Goal: Information Seeking & Learning: Check status

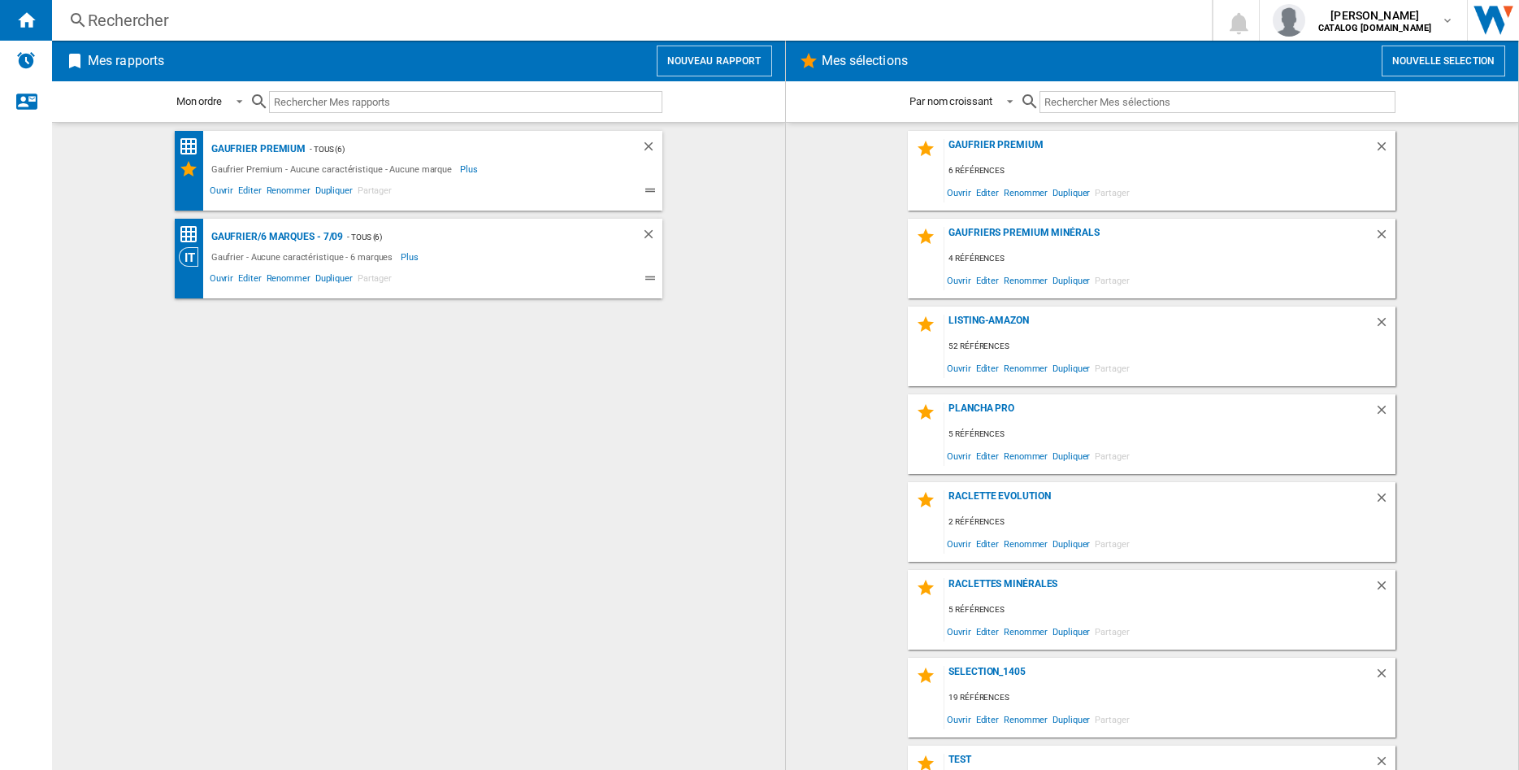
click at [203, 28] on div "Rechercher" at bounding box center [629, 20] width 1082 height 23
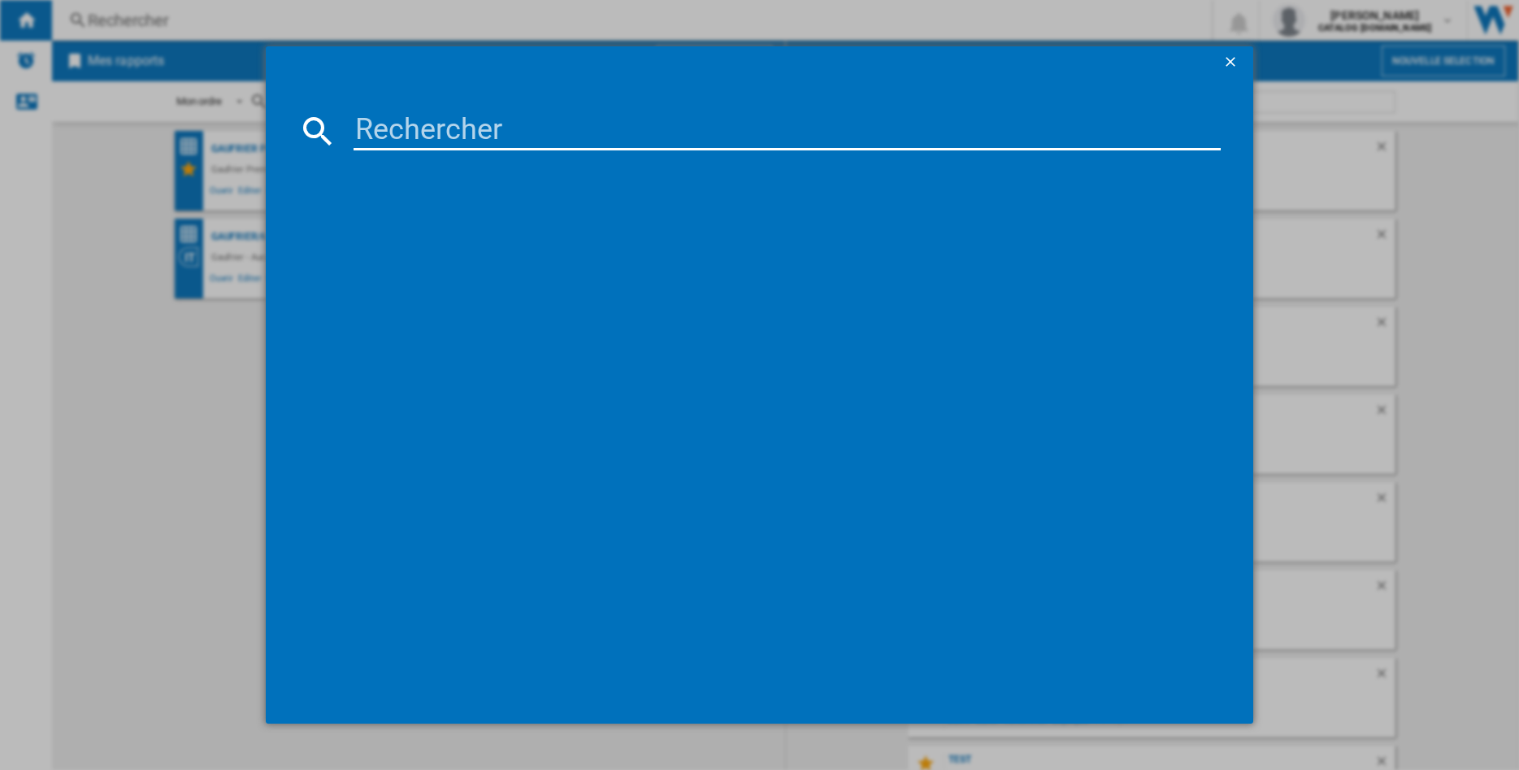
click at [408, 145] on input at bounding box center [786, 130] width 867 height 39
type input "019642"
drag, startPoint x: 1233, startPoint y: 65, endPoint x: 944, endPoint y: 62, distance: 288.5
click at [1229, 65] on ng-md-icon "getI18NText('BUTTONS.CLOSE_DIALOG')" at bounding box center [1232, 64] width 20 height 20
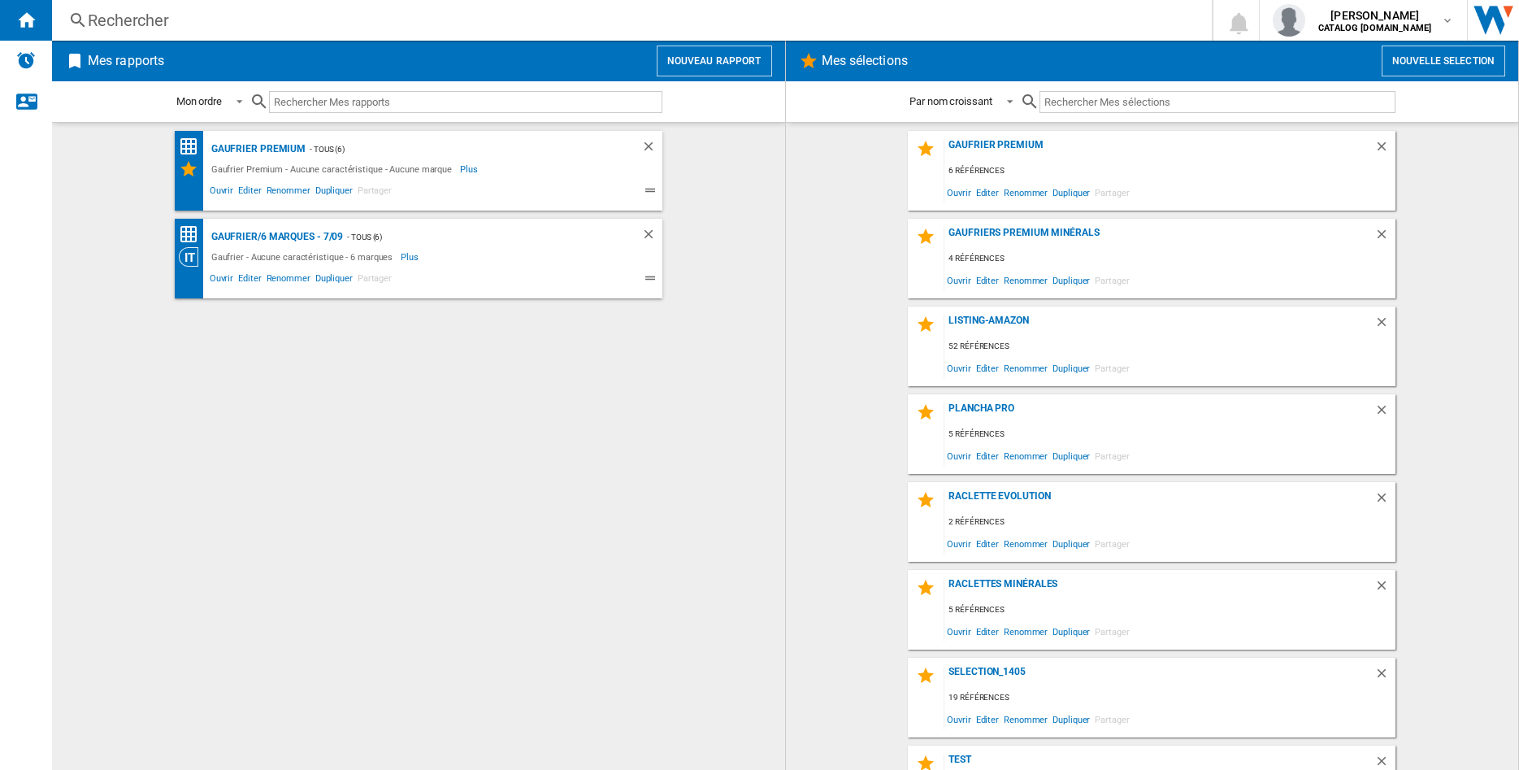
drag, startPoint x: 127, startPoint y: 35, endPoint x: 130, endPoint y: 26, distance: 9.5
click at [128, 35] on div "Rechercher Rechercher 0 [PERSON_NAME] CATALOG [DOMAIN_NAME] CATALOG [DOMAIN_NAM…" at bounding box center [785, 20] width 1467 height 41
click at [134, 24] on div "Rechercher" at bounding box center [629, 20] width 1082 height 23
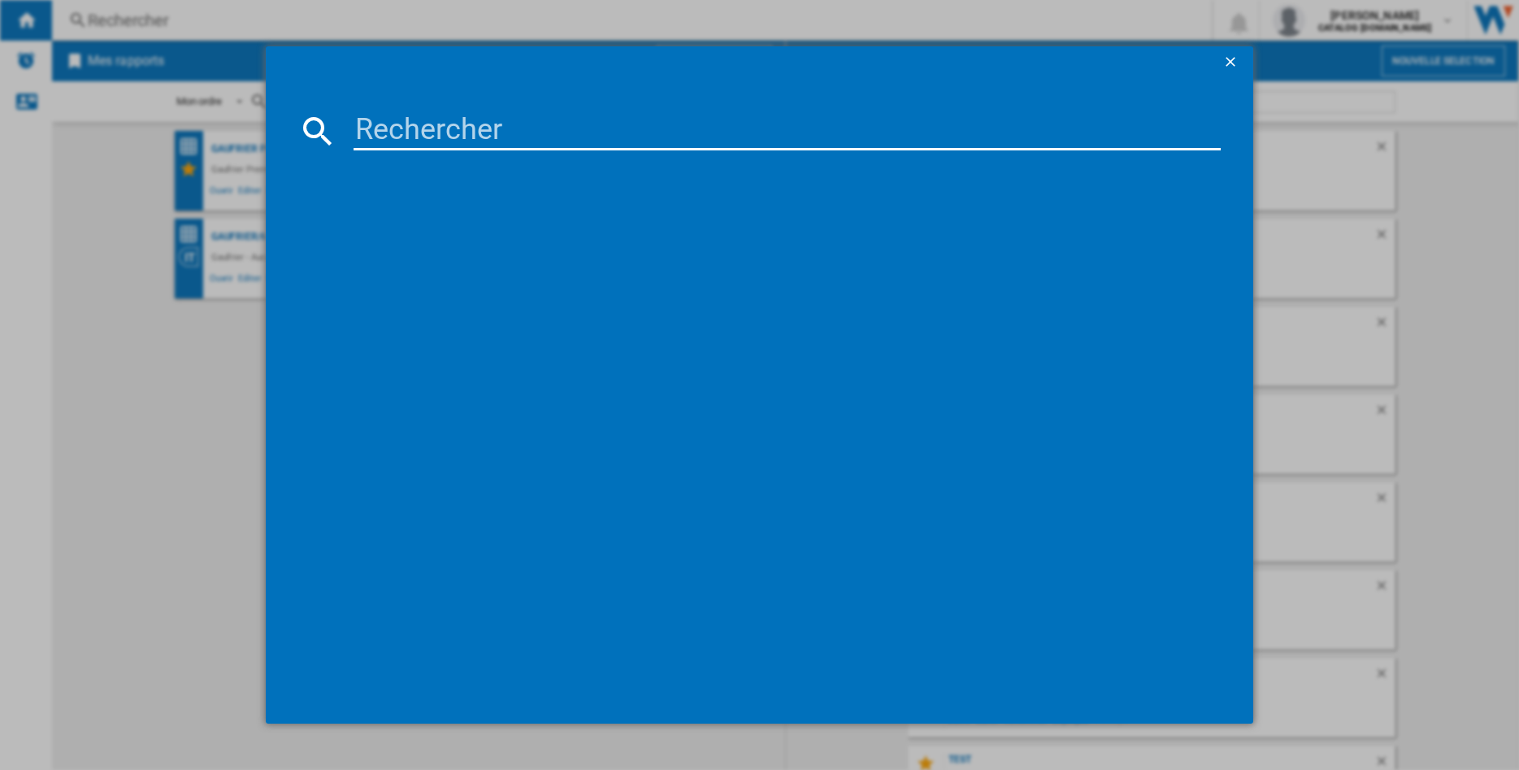
click at [384, 137] on input at bounding box center [786, 130] width 867 height 39
type input "019462"
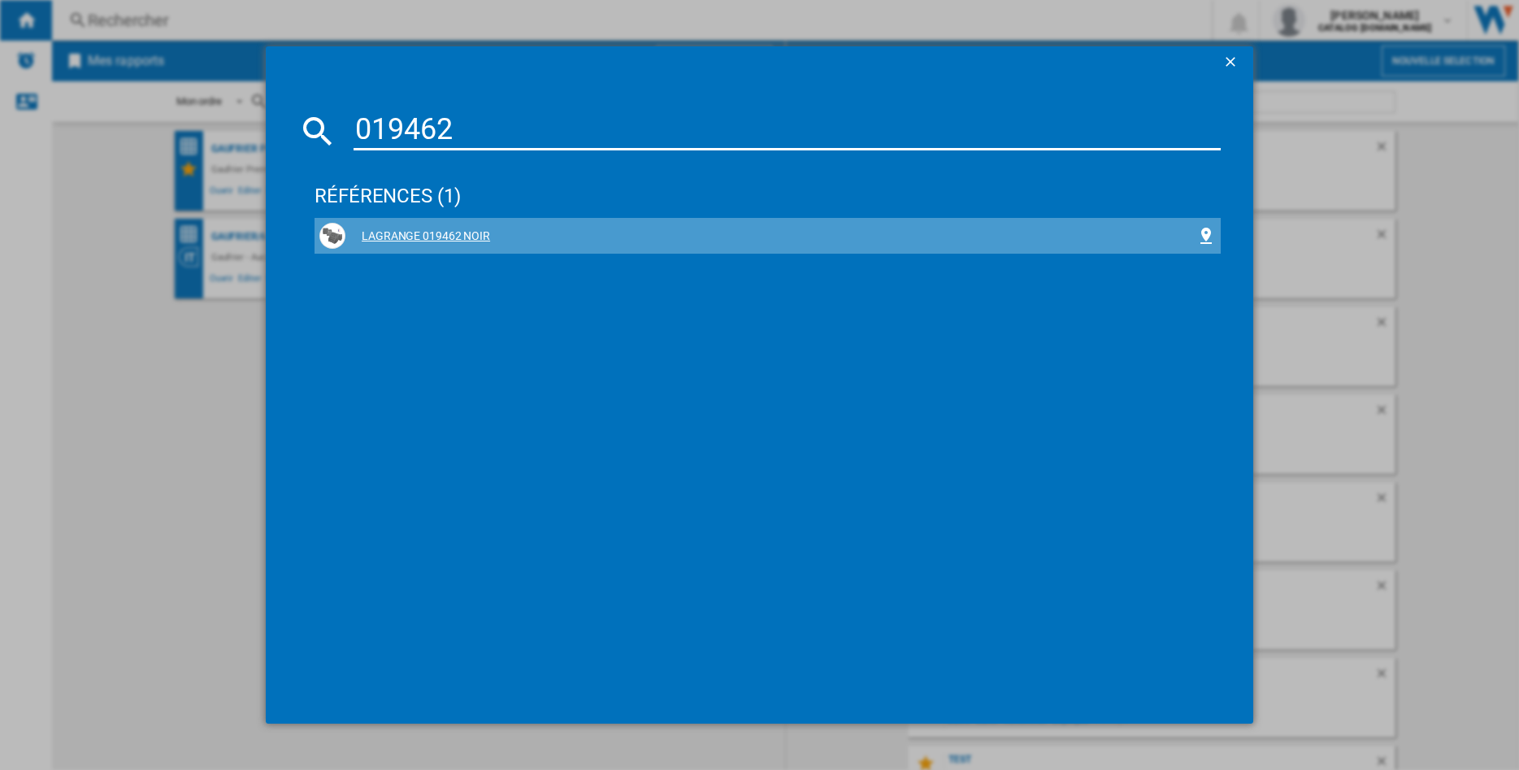
click at [436, 236] on div "LAGRANGE 019462 NOIR" at bounding box center [770, 236] width 851 height 16
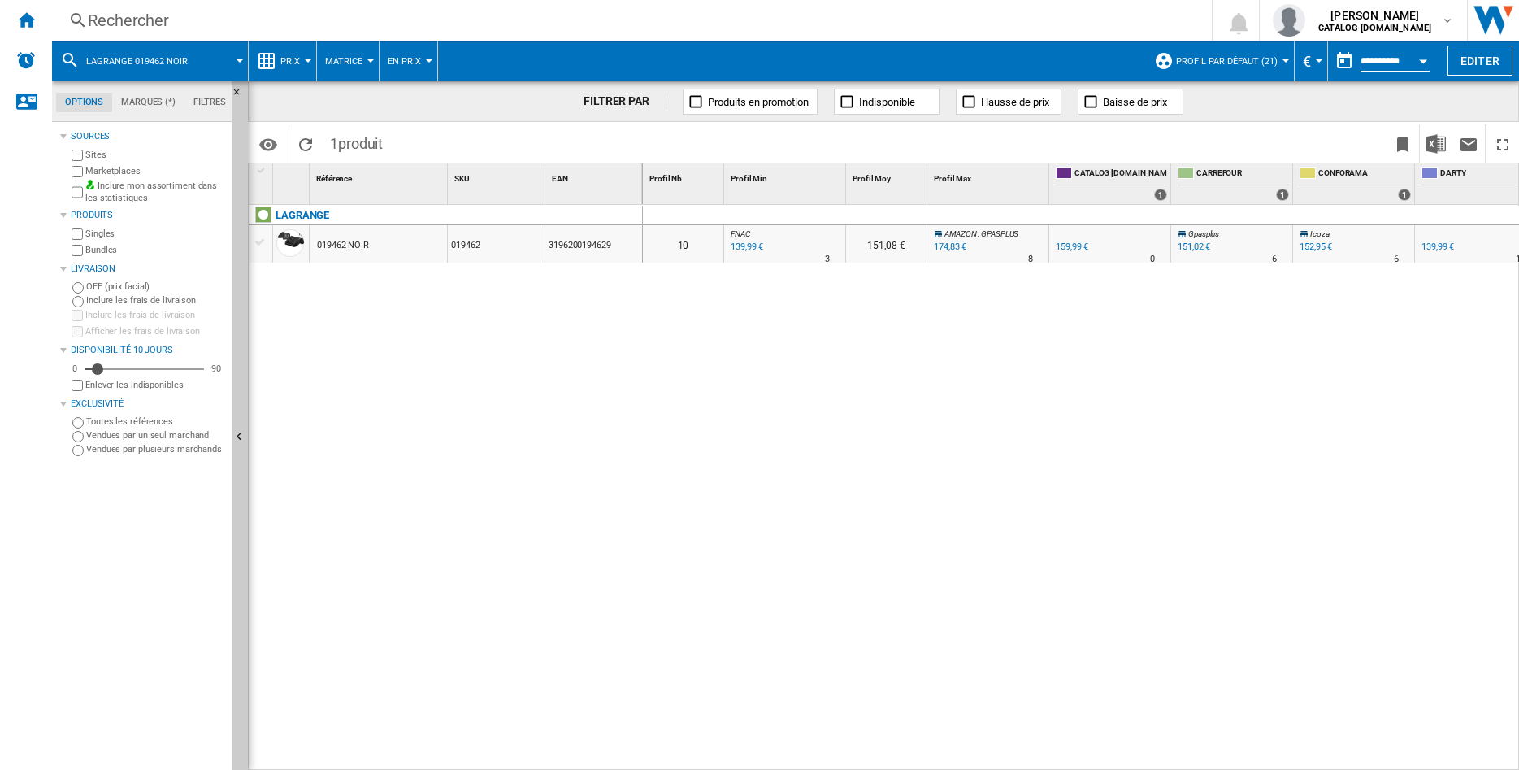
click at [418, 253] on div "019462 NOIR" at bounding box center [378, 243] width 137 height 37
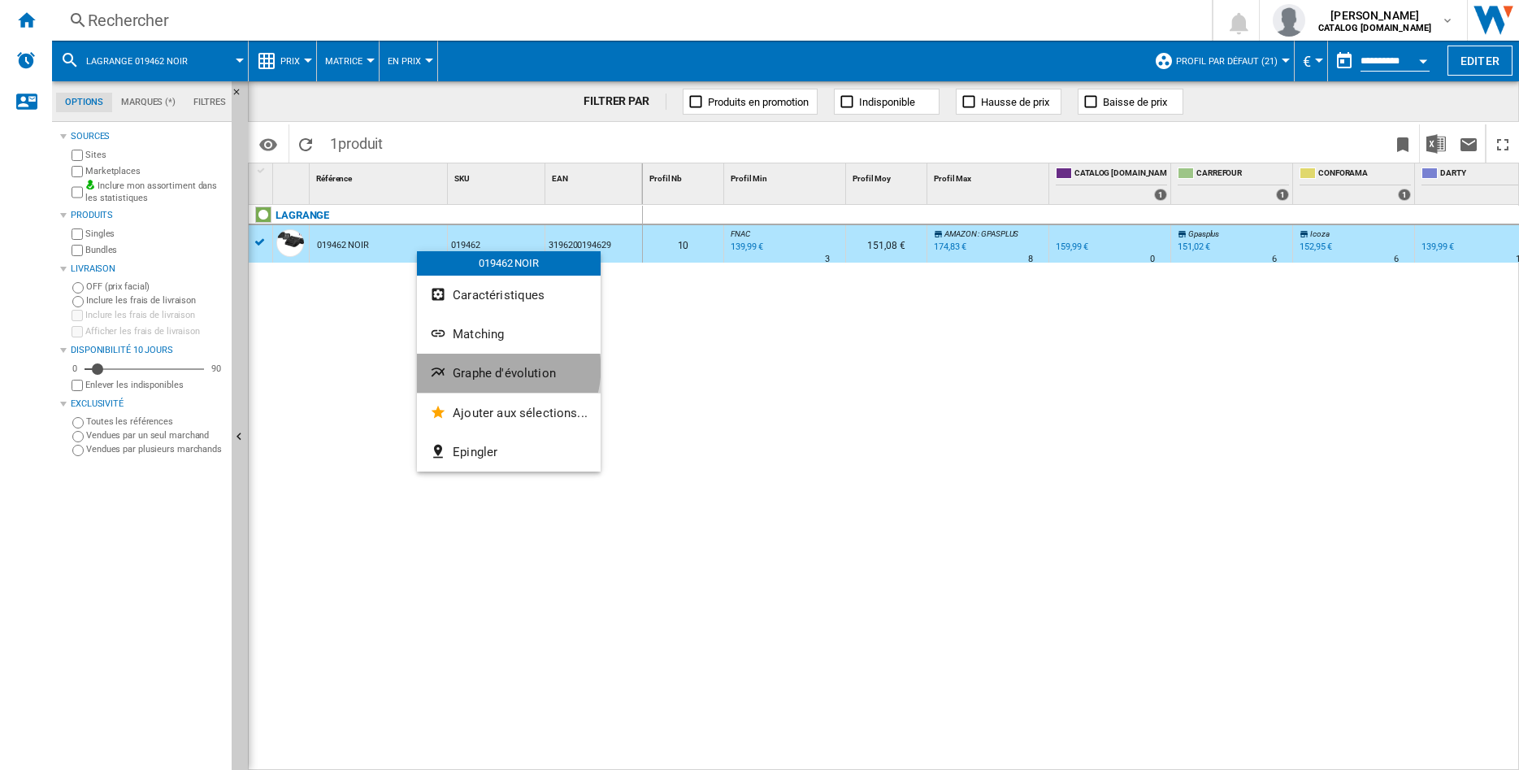
click at [496, 368] on span "Graphe d'évolution" at bounding box center [504, 373] width 103 height 15
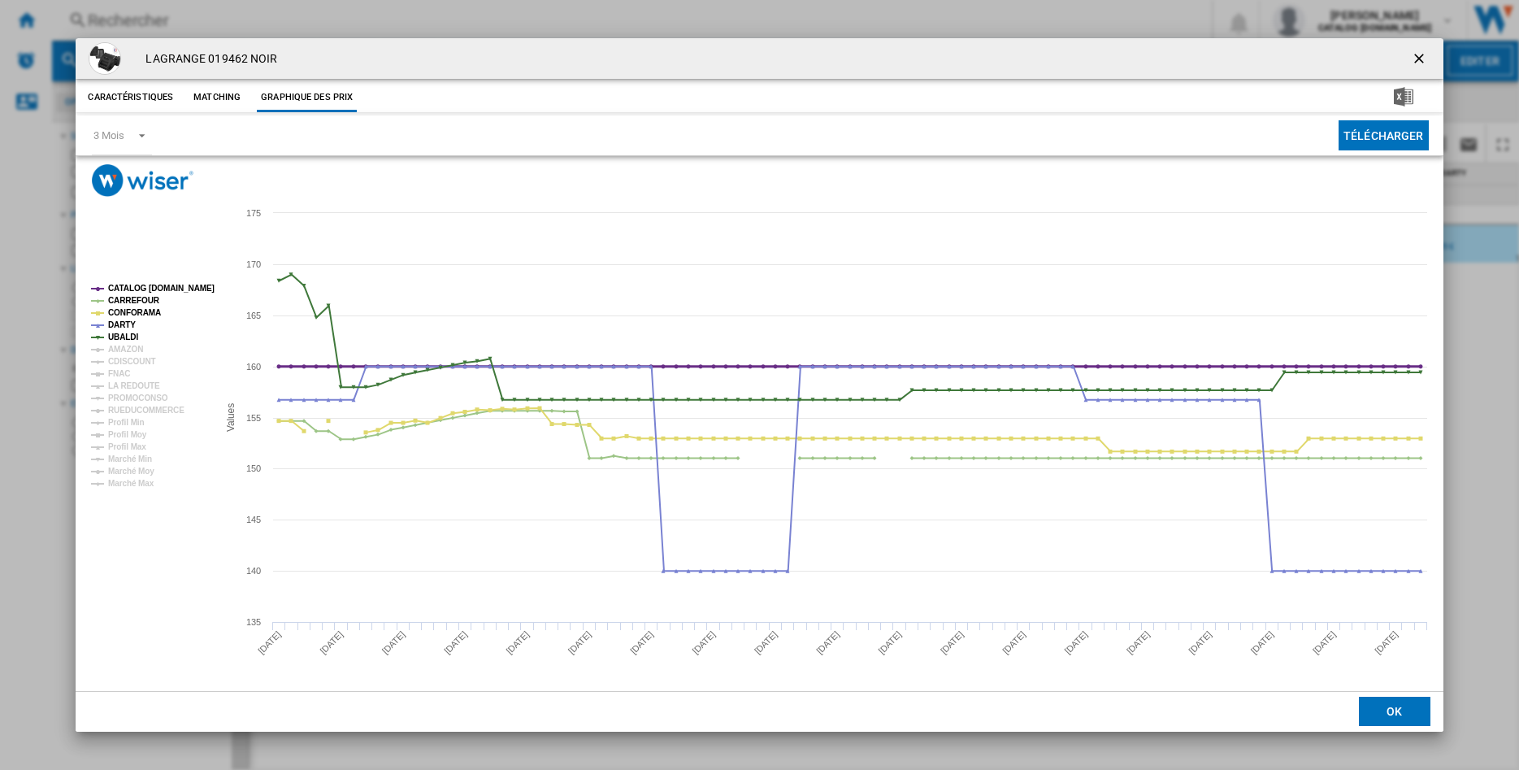
click at [130, 286] on tspan "CATALOG [DOMAIN_NAME]" at bounding box center [161, 288] width 106 height 9
click at [124, 297] on tspan "CARREFOUR" at bounding box center [134, 300] width 52 height 9
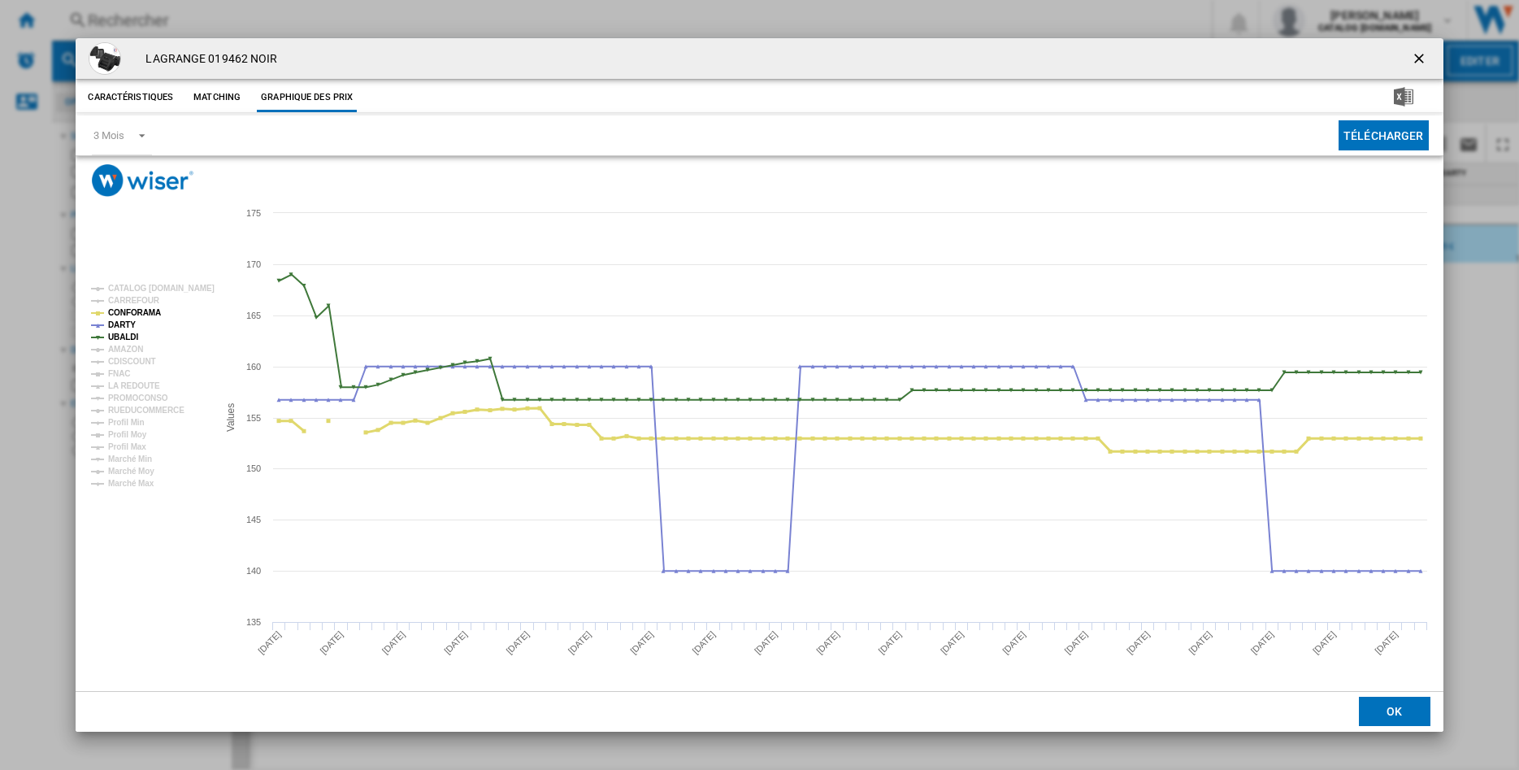
click at [124, 314] on tspan "CONFORAMA" at bounding box center [134, 312] width 53 height 9
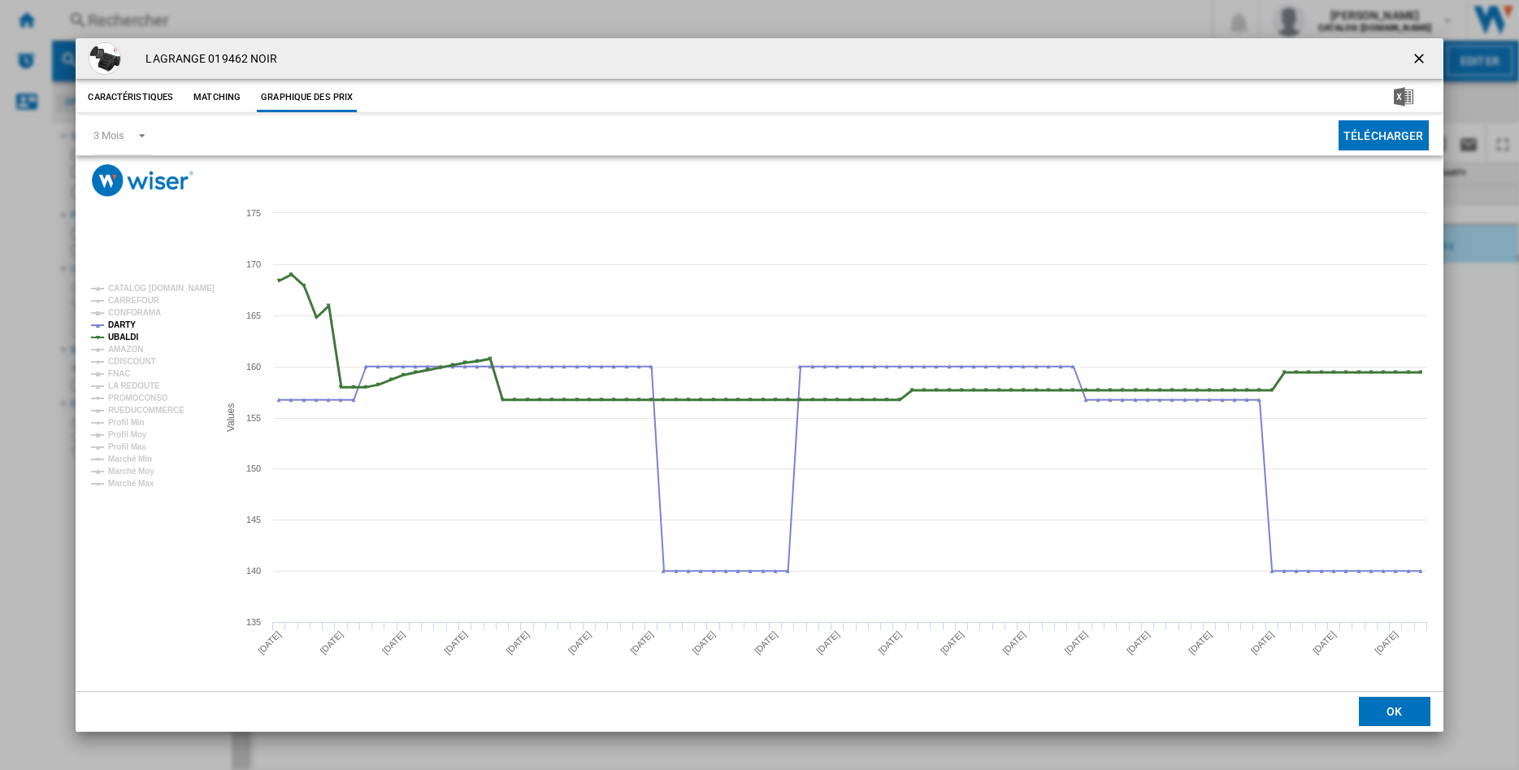
click at [116, 334] on tspan "UBALDI" at bounding box center [123, 336] width 30 height 9
